Goal: Transaction & Acquisition: Obtain resource

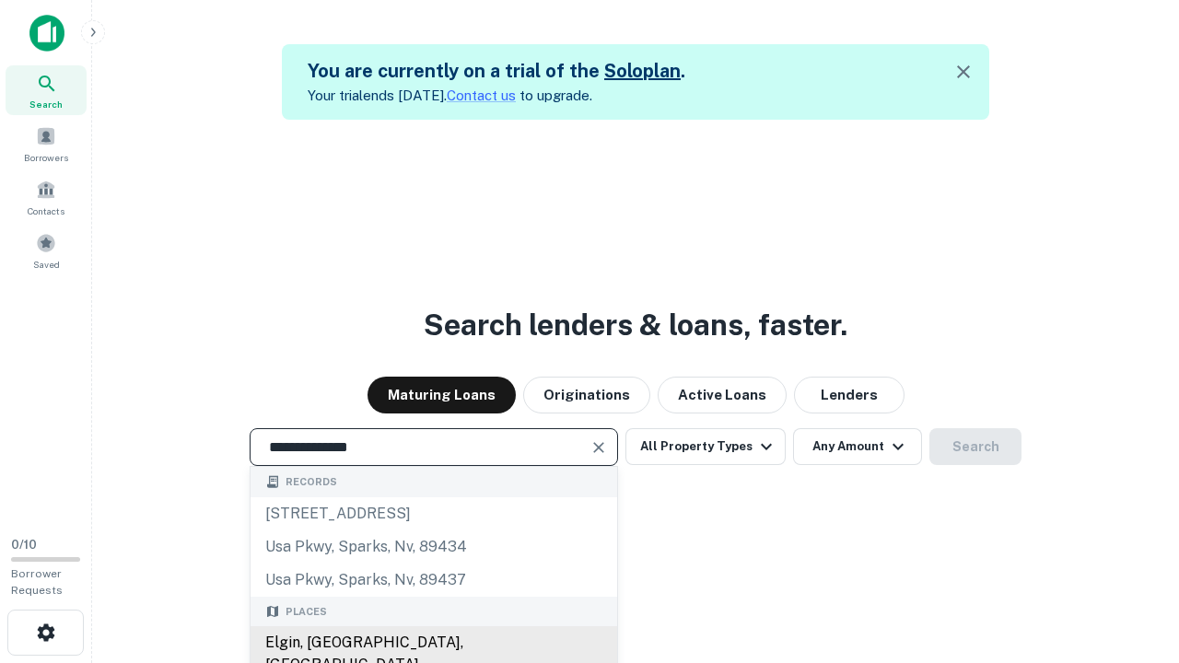
click at [433, 643] on div "Elgin, IL, USA" at bounding box center [433, 653] width 366 height 55
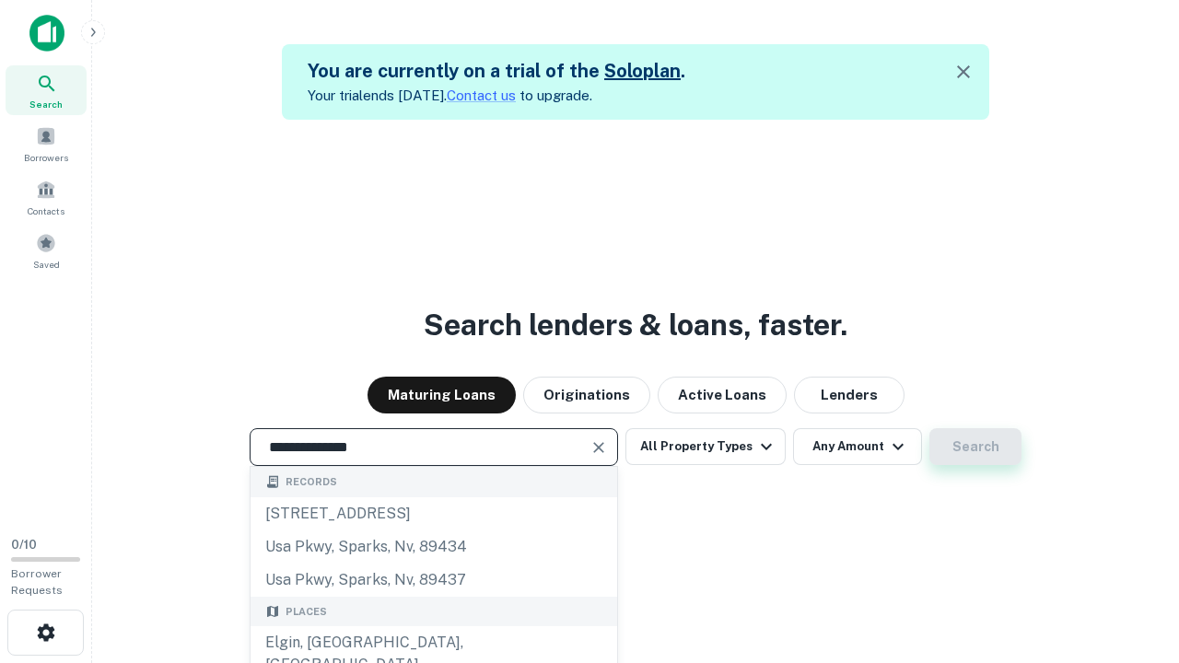
type input "**********"
click at [975, 447] on button "Search" at bounding box center [975, 446] width 92 height 37
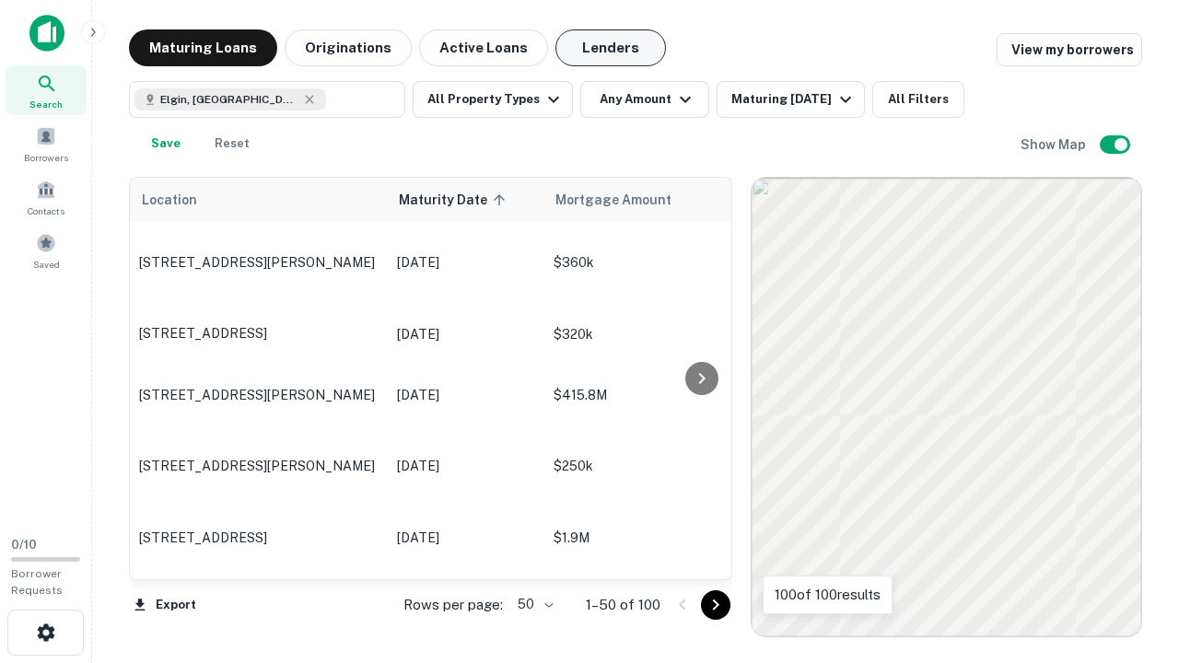
click at [610, 48] on button "Lenders" at bounding box center [610, 47] width 110 height 37
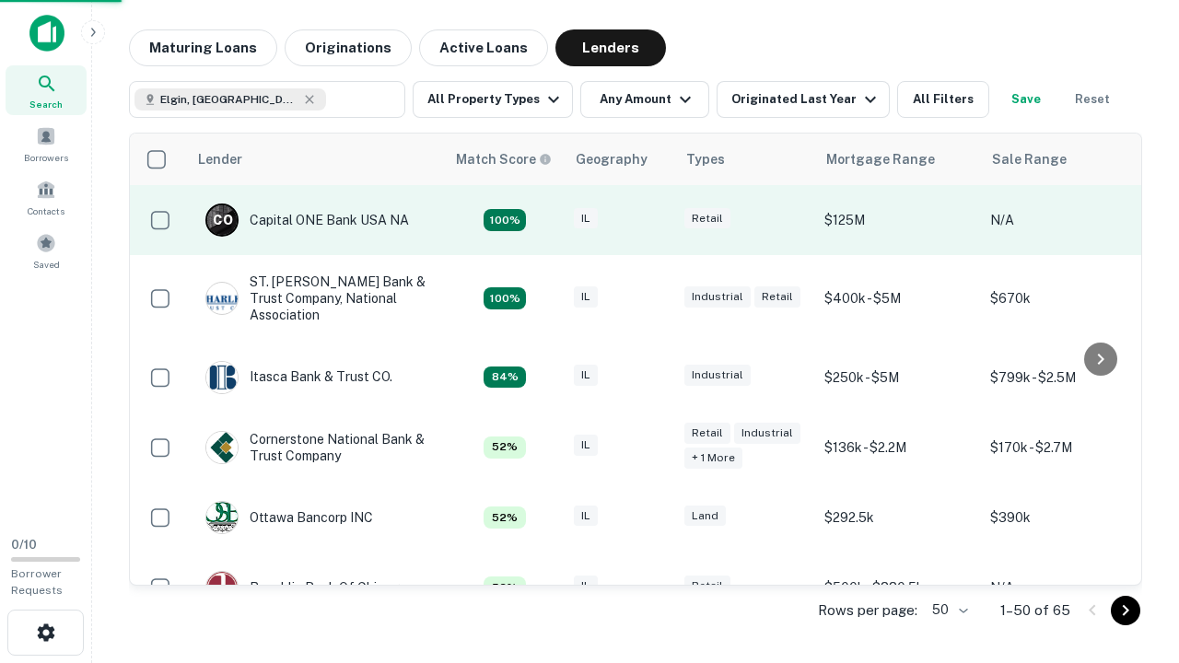
click at [654, 220] on div "IL" at bounding box center [620, 220] width 92 height 25
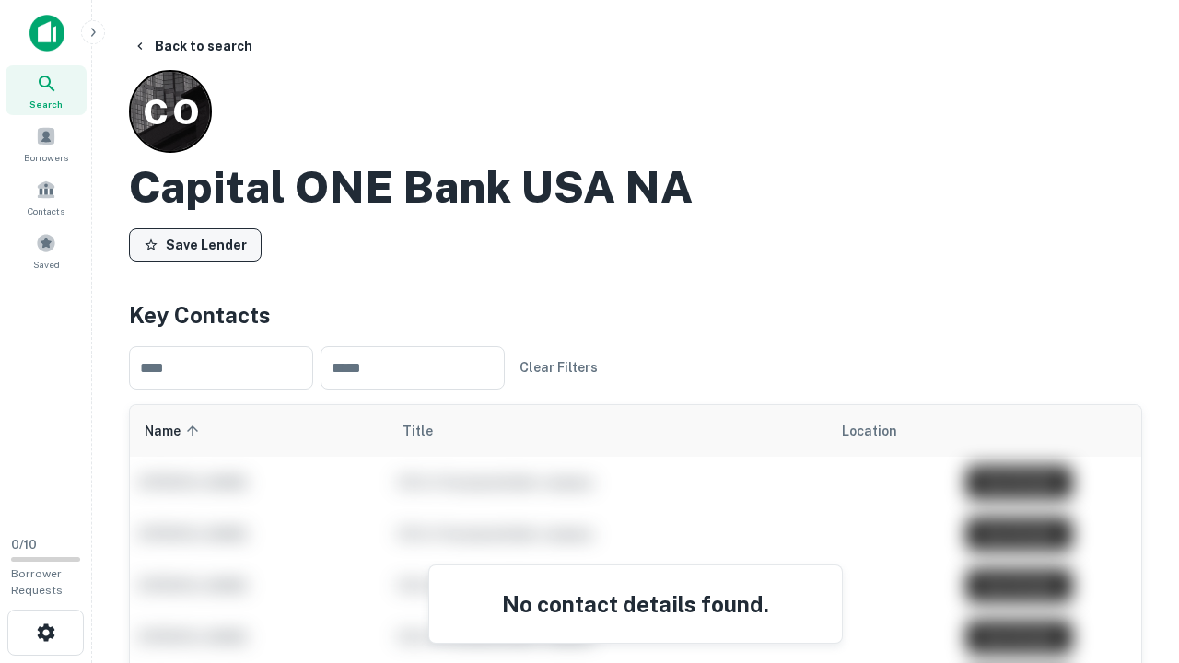
click at [195, 244] on button "Save Lender" at bounding box center [195, 244] width 133 height 33
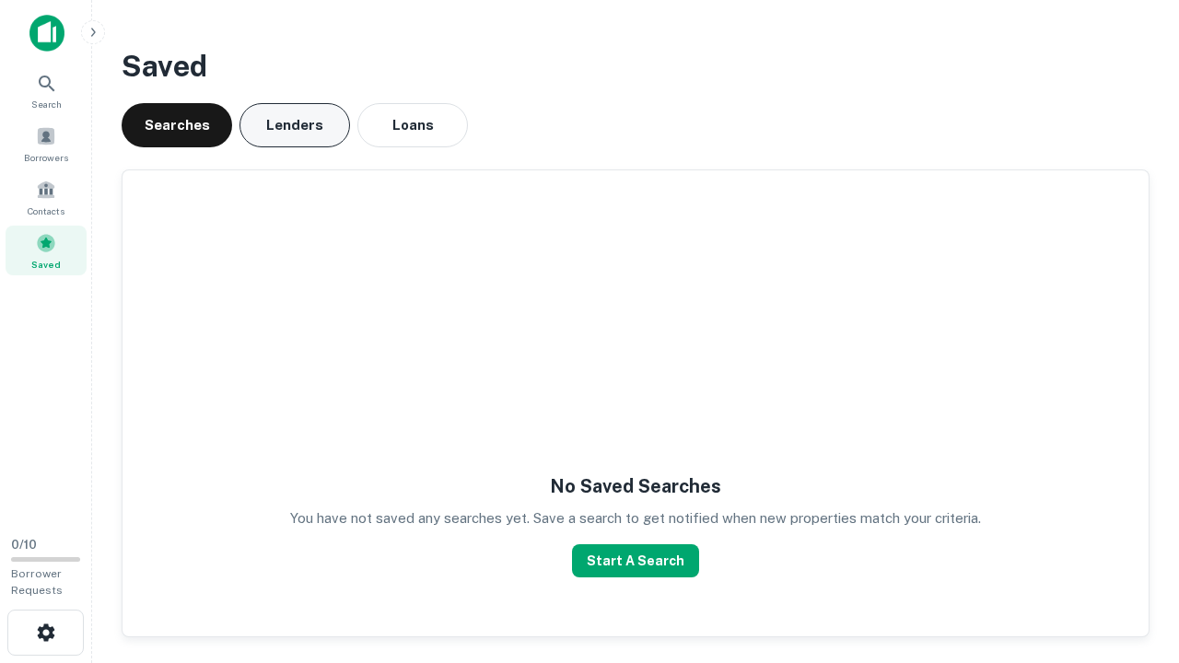
click at [295, 125] on button "Lenders" at bounding box center [294, 125] width 110 height 44
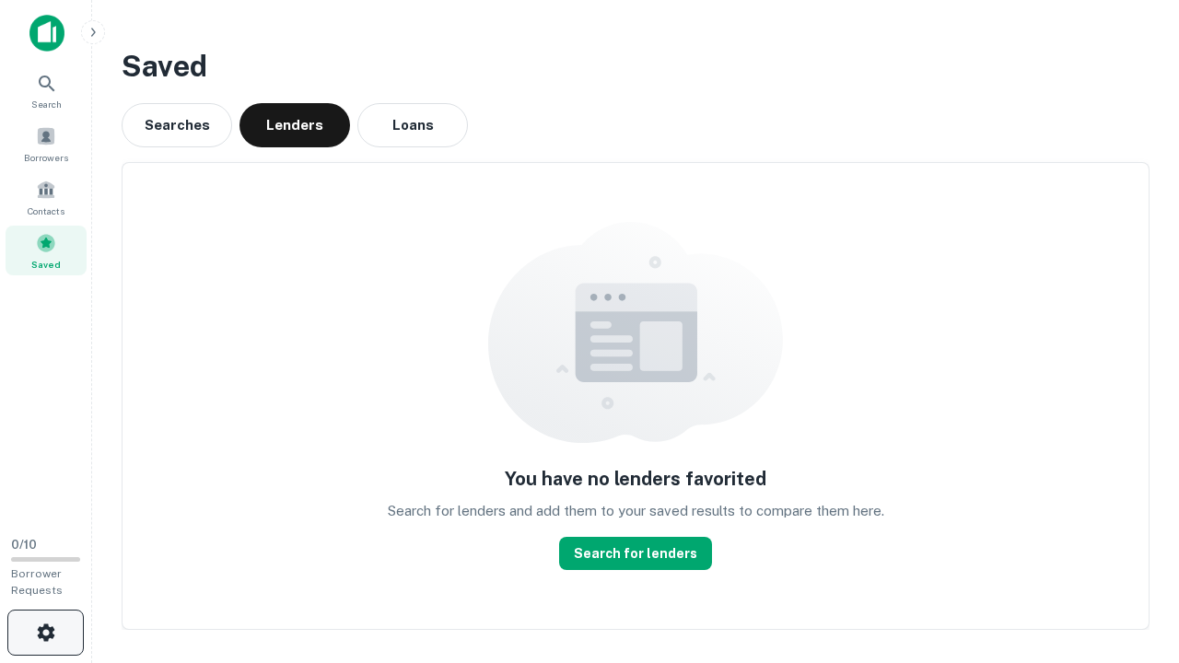
click at [45, 633] on icon "button" at bounding box center [46, 632] width 22 height 22
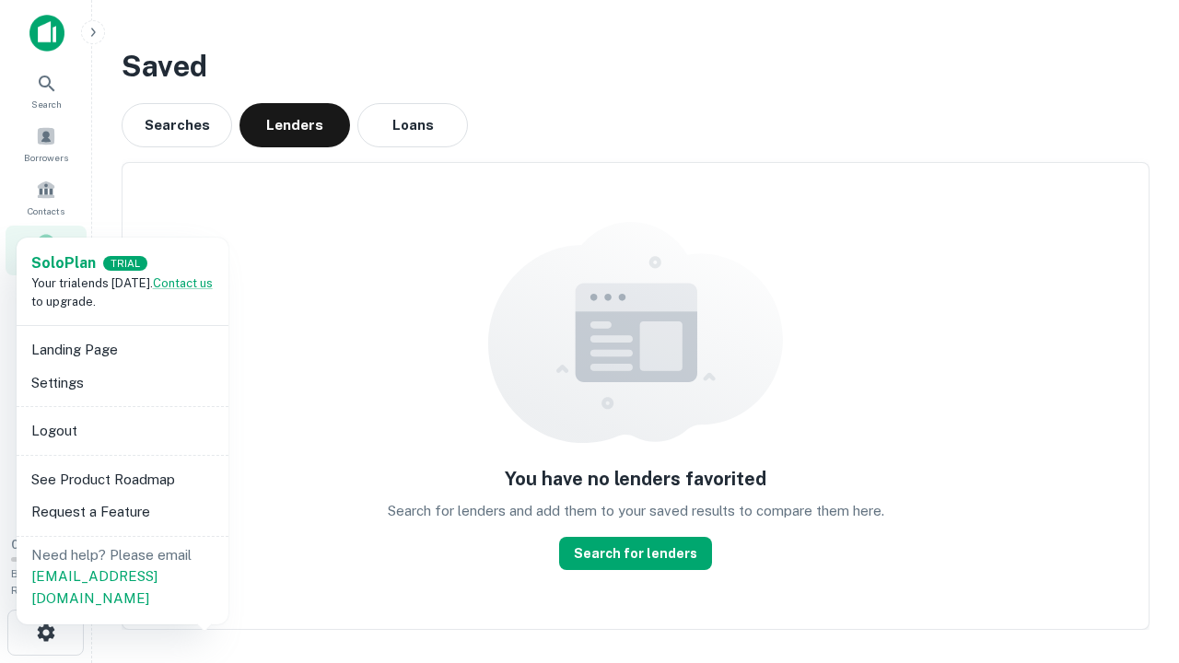
click at [122, 430] on li "Logout" at bounding box center [122, 430] width 197 height 33
